Goal: Navigation & Orientation: Find specific page/section

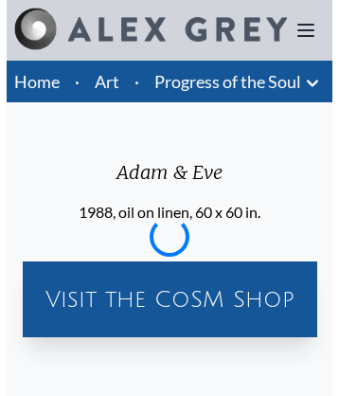
scroll to position [3497, 0]
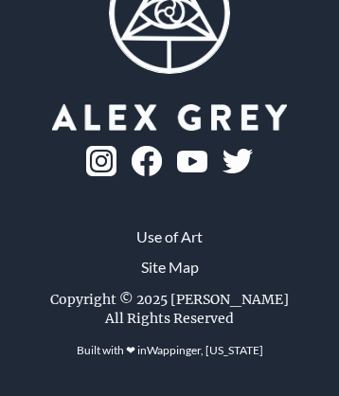
click at [116, 176] on img at bounding box center [101, 161] width 30 height 30
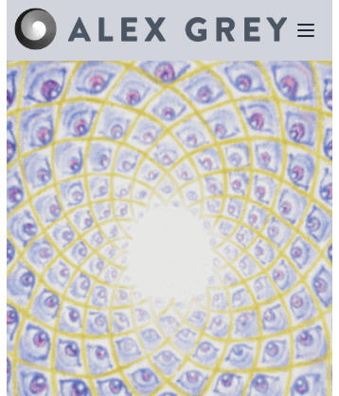
scroll to position [5287, 0]
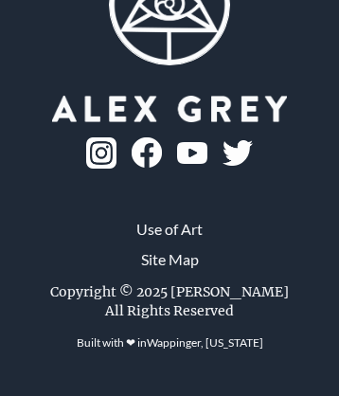
click at [169, 271] on link "Site Map" at bounding box center [170, 259] width 58 height 23
